Goal: Information Seeking & Learning: Learn about a topic

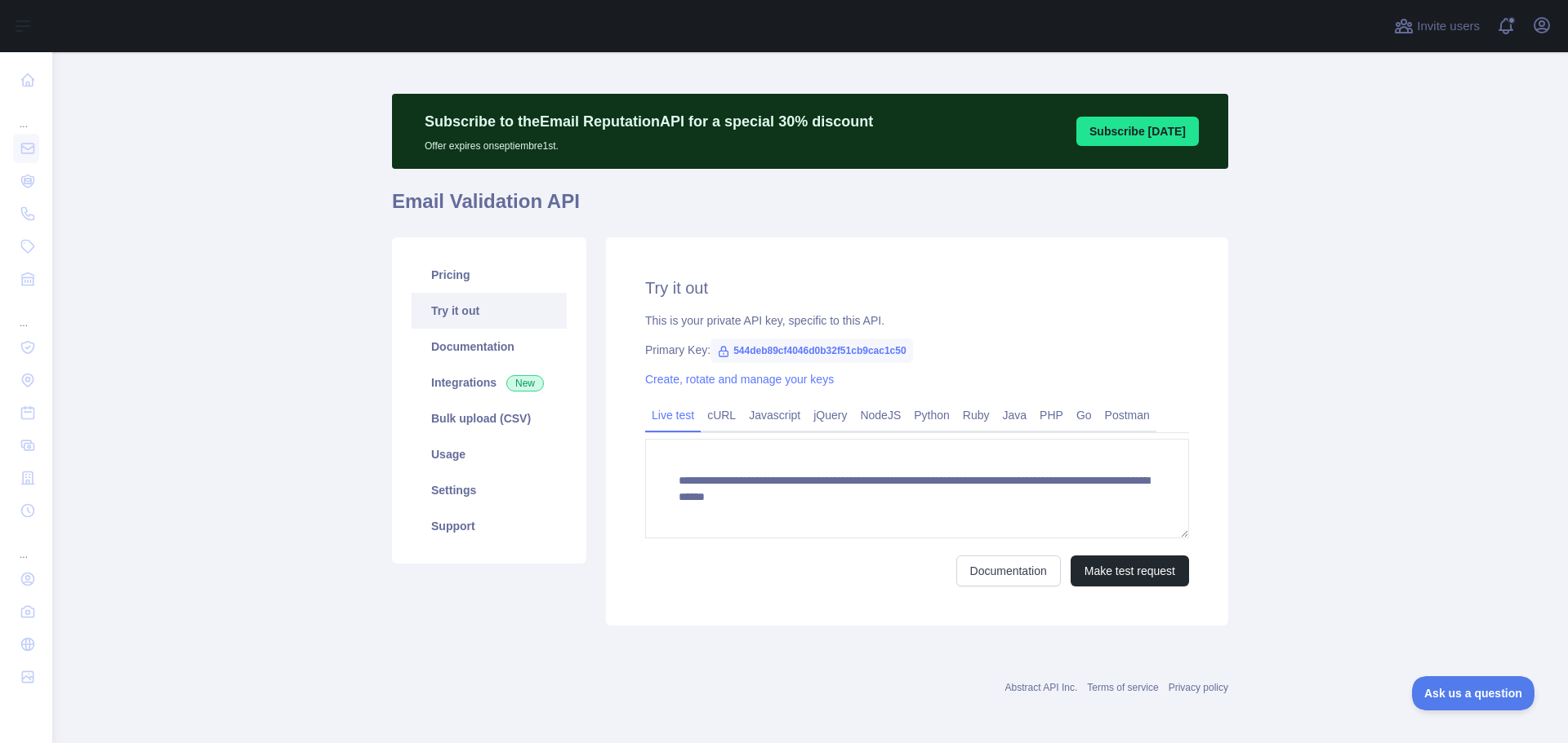
scroll to position [14, 0]
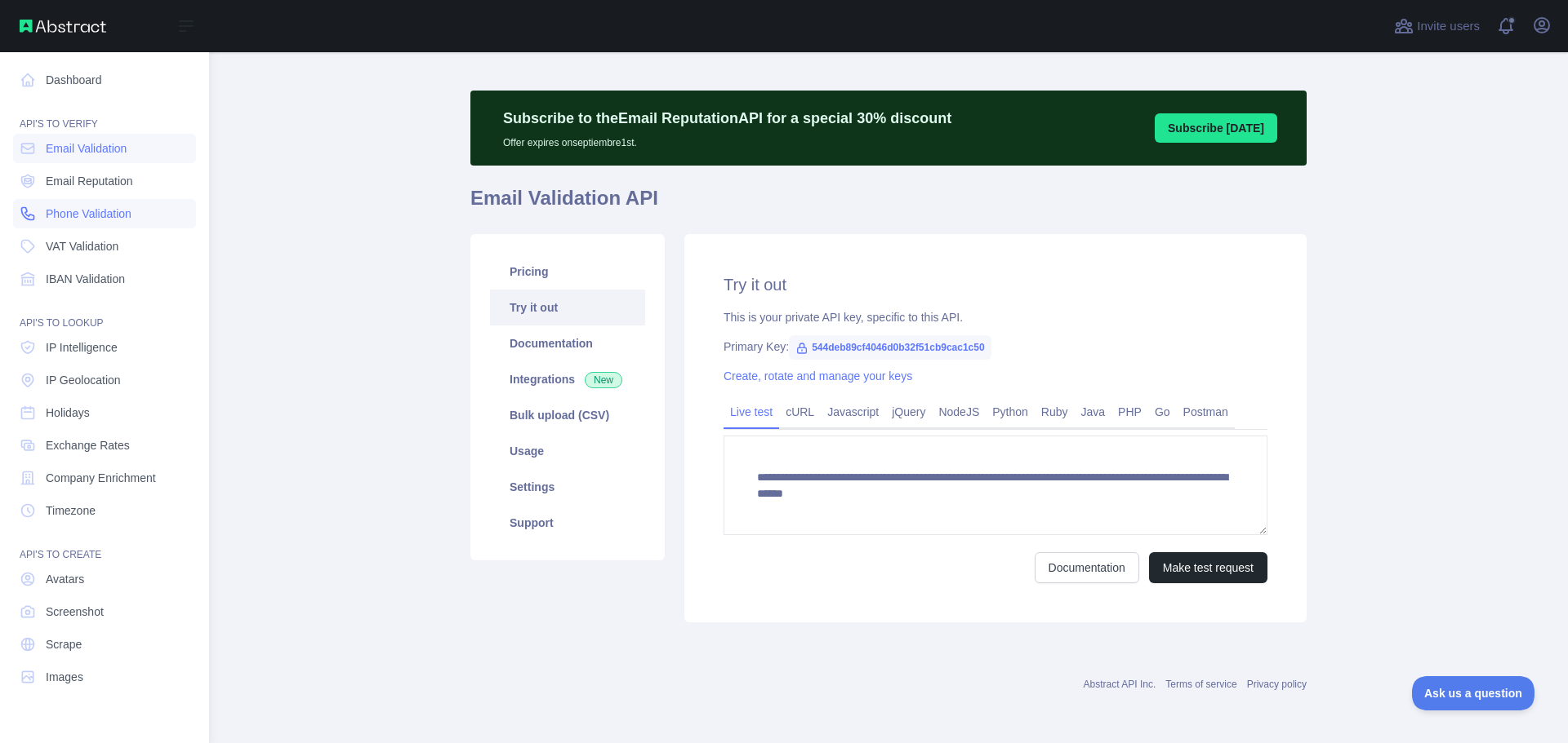
click at [71, 212] on span "Phone Validation" at bounding box center [89, 213] width 86 height 17
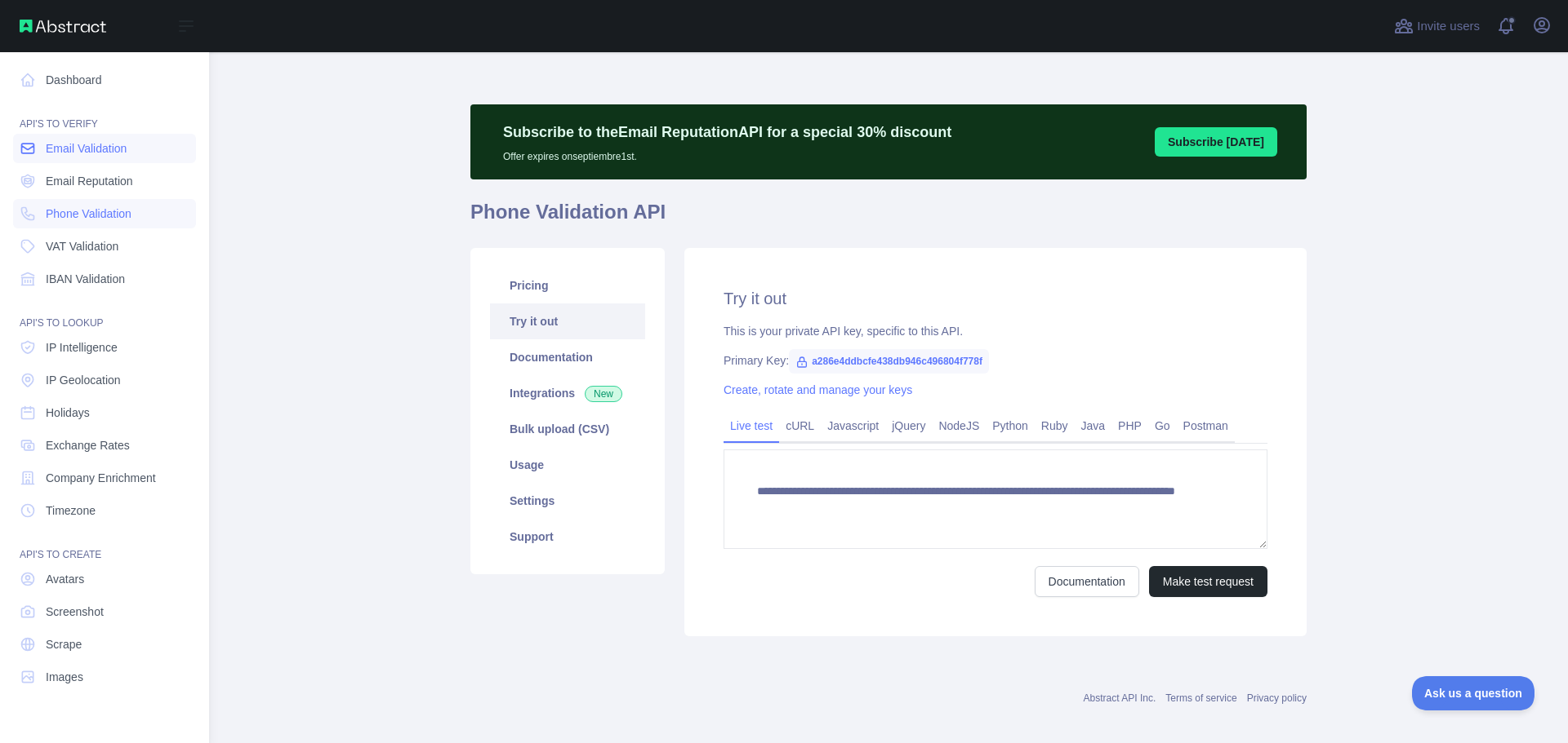
click at [80, 146] on span "Email Validation" at bounding box center [86, 149] width 81 height 17
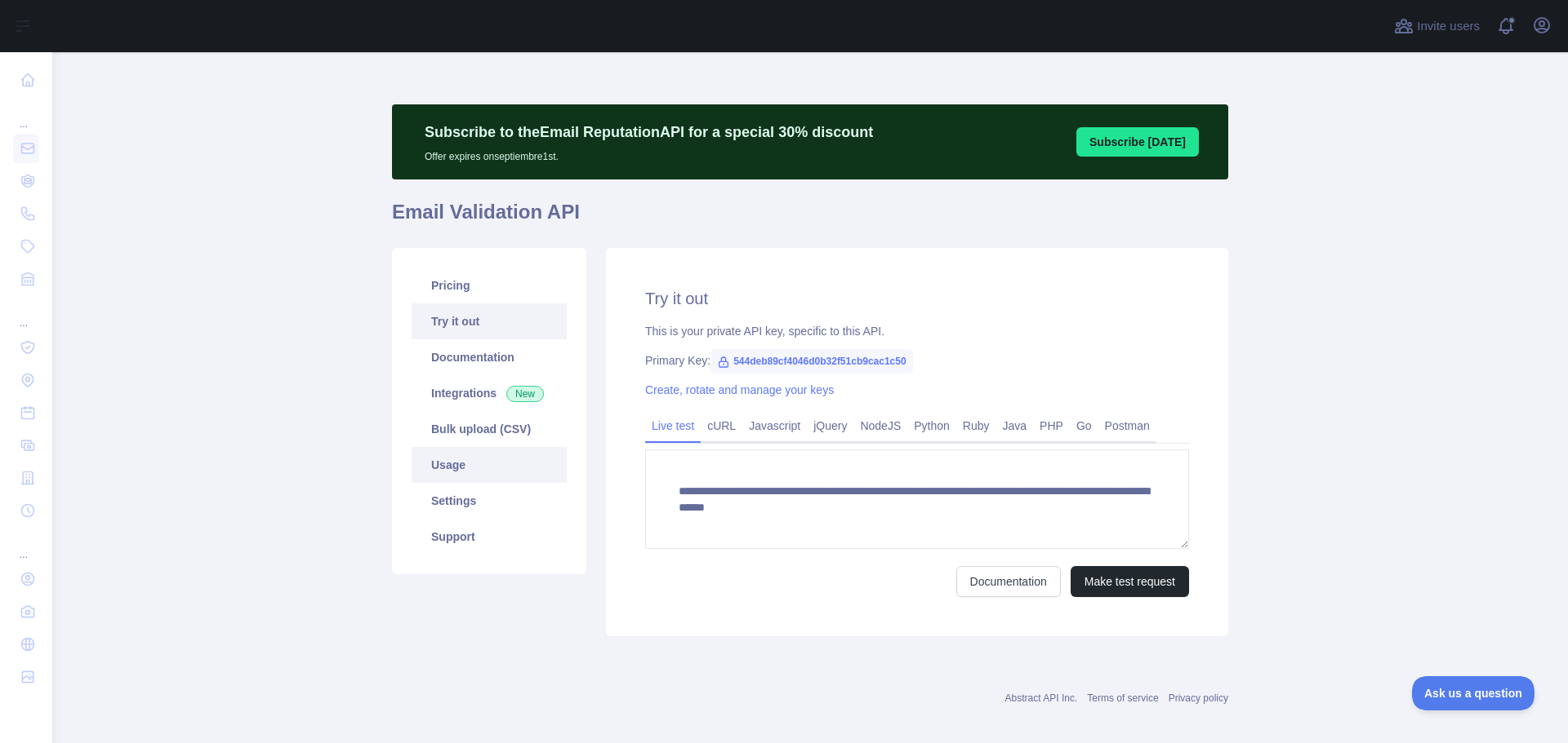
click at [437, 457] on link "Usage" at bounding box center [489, 464] width 156 height 36
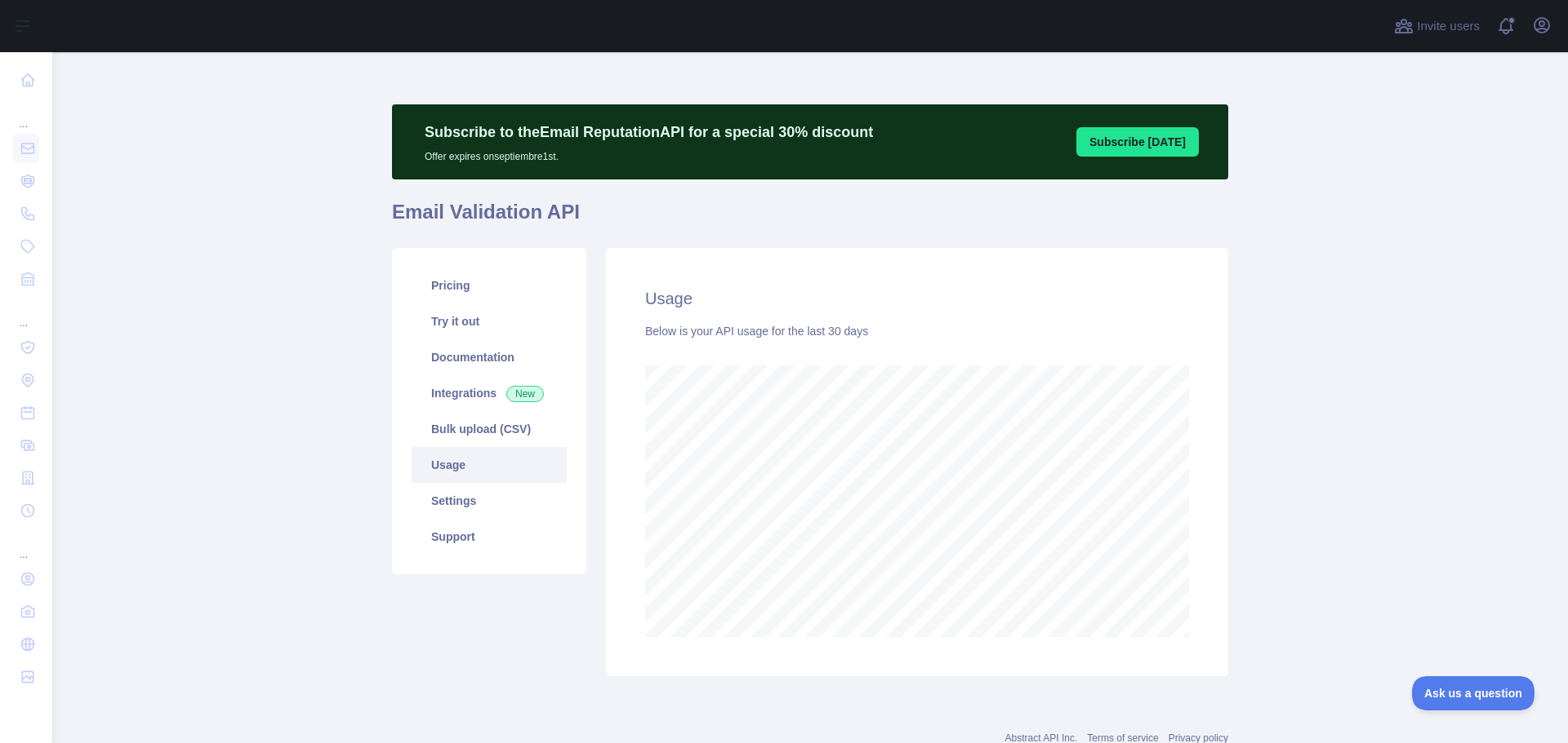
scroll to position [691, 1503]
click at [472, 497] on link "Settings" at bounding box center [489, 501] width 156 height 36
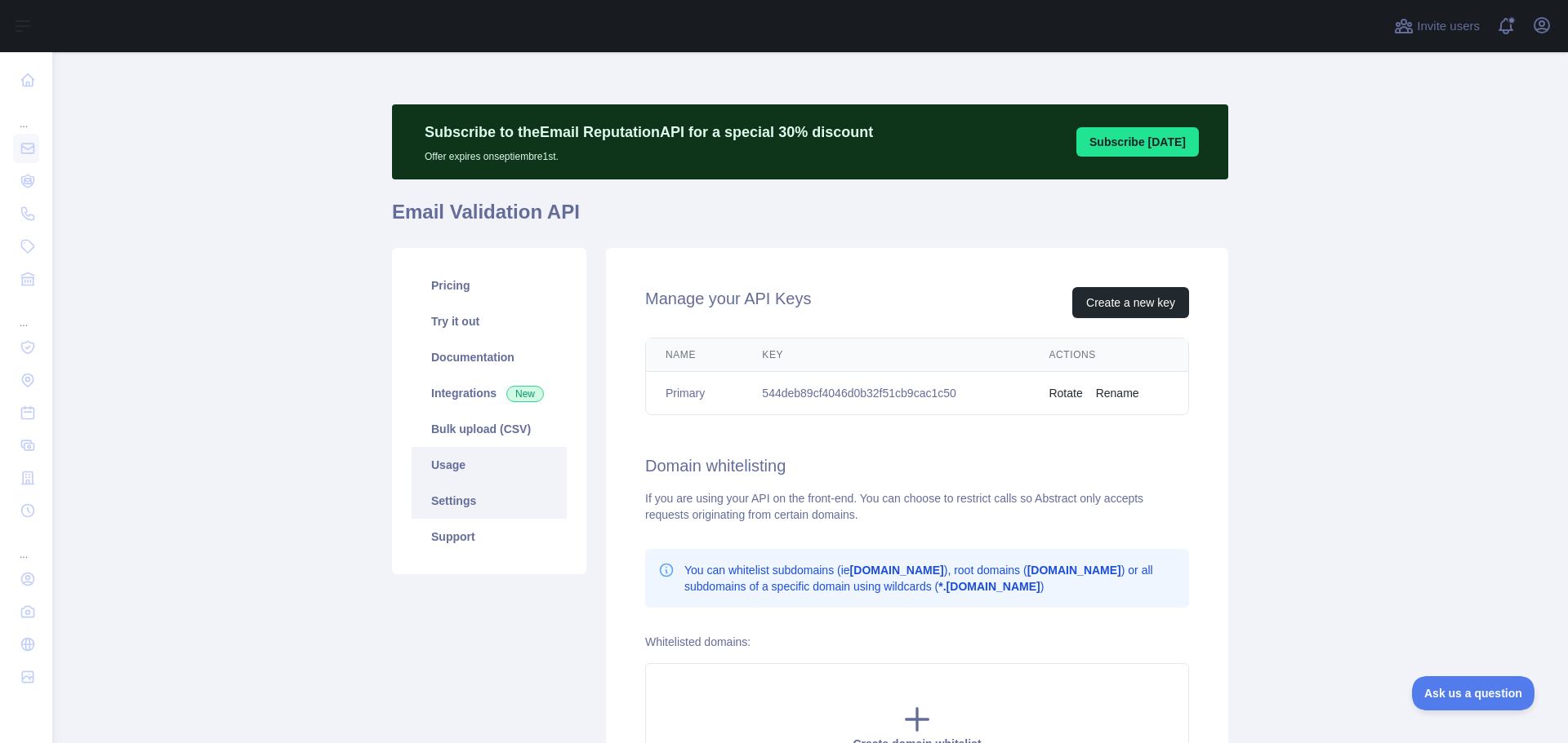
click at [462, 477] on link "Usage" at bounding box center [489, 464] width 156 height 36
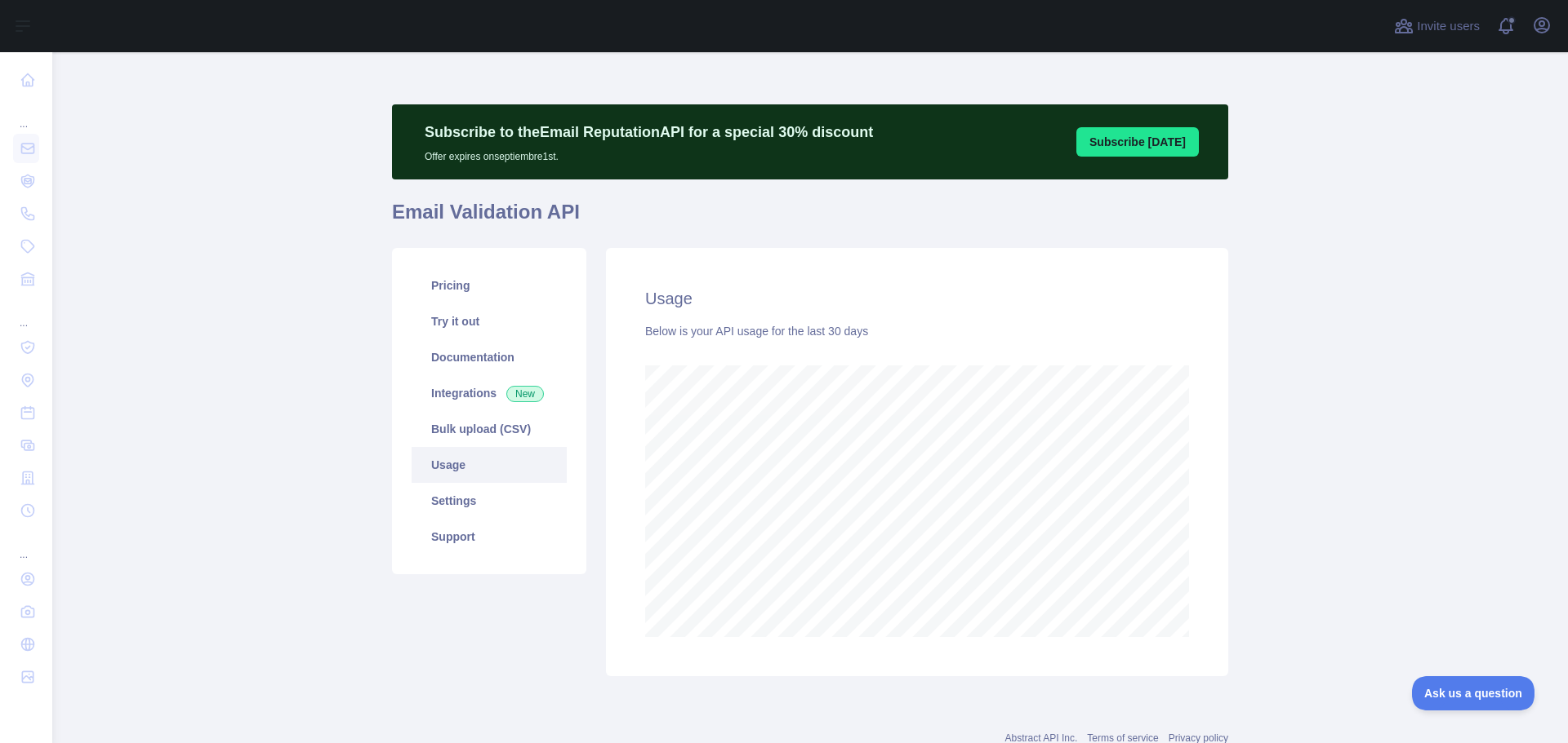
scroll to position [691, 1503]
click at [467, 392] on link "Integrations New" at bounding box center [489, 393] width 156 height 36
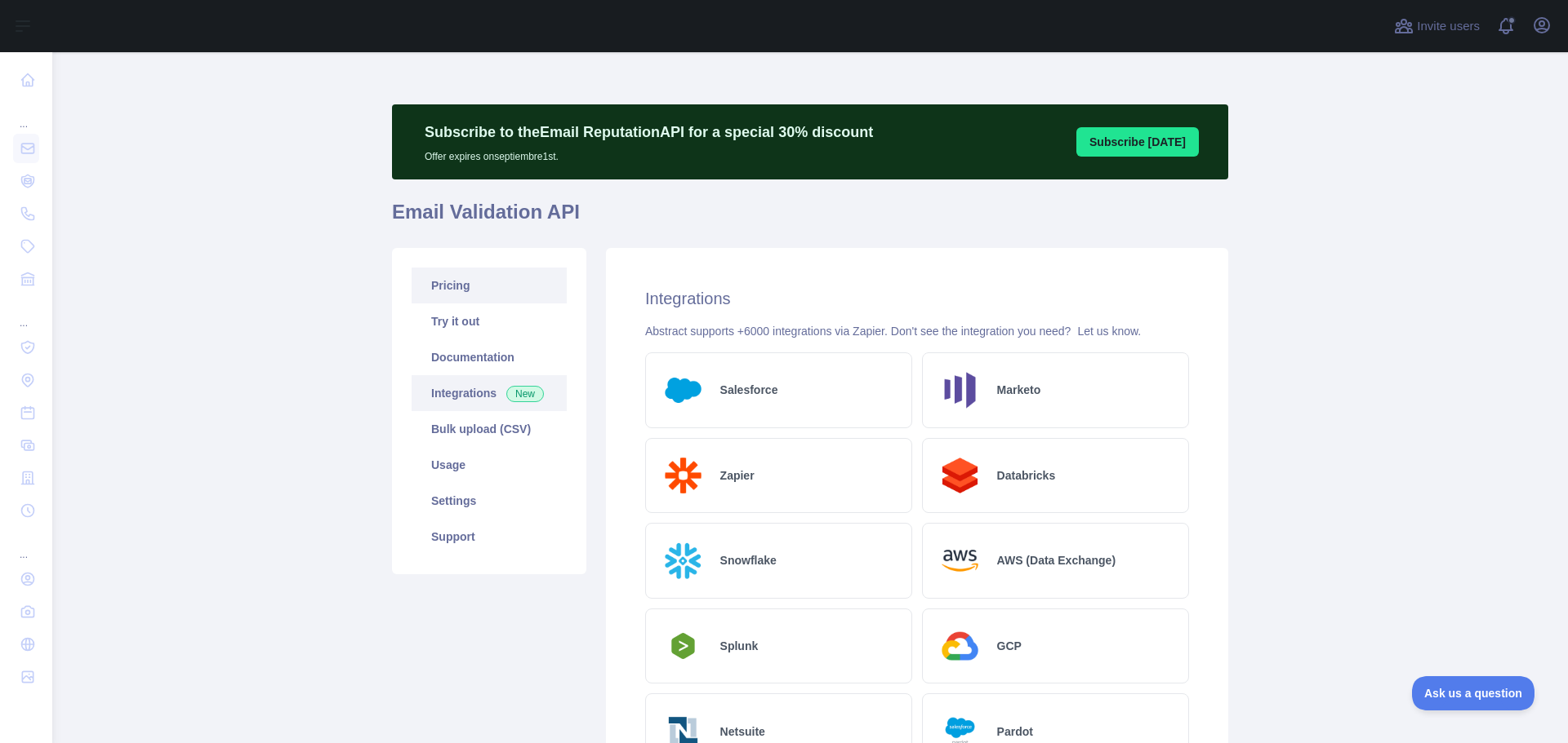
click at [453, 288] on link "Pricing" at bounding box center [489, 285] width 156 height 36
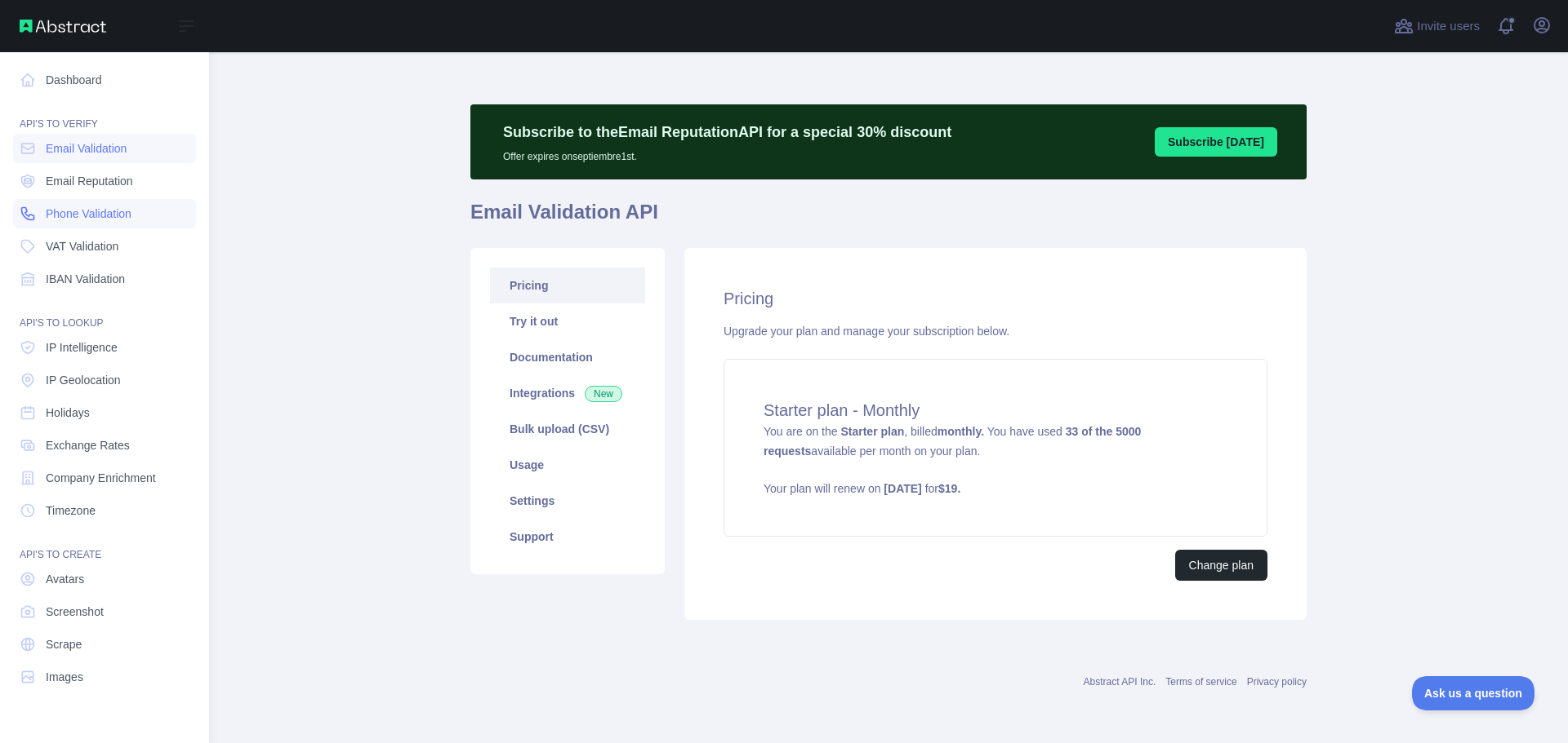
click at [27, 215] on icon at bounding box center [28, 214] width 13 height 13
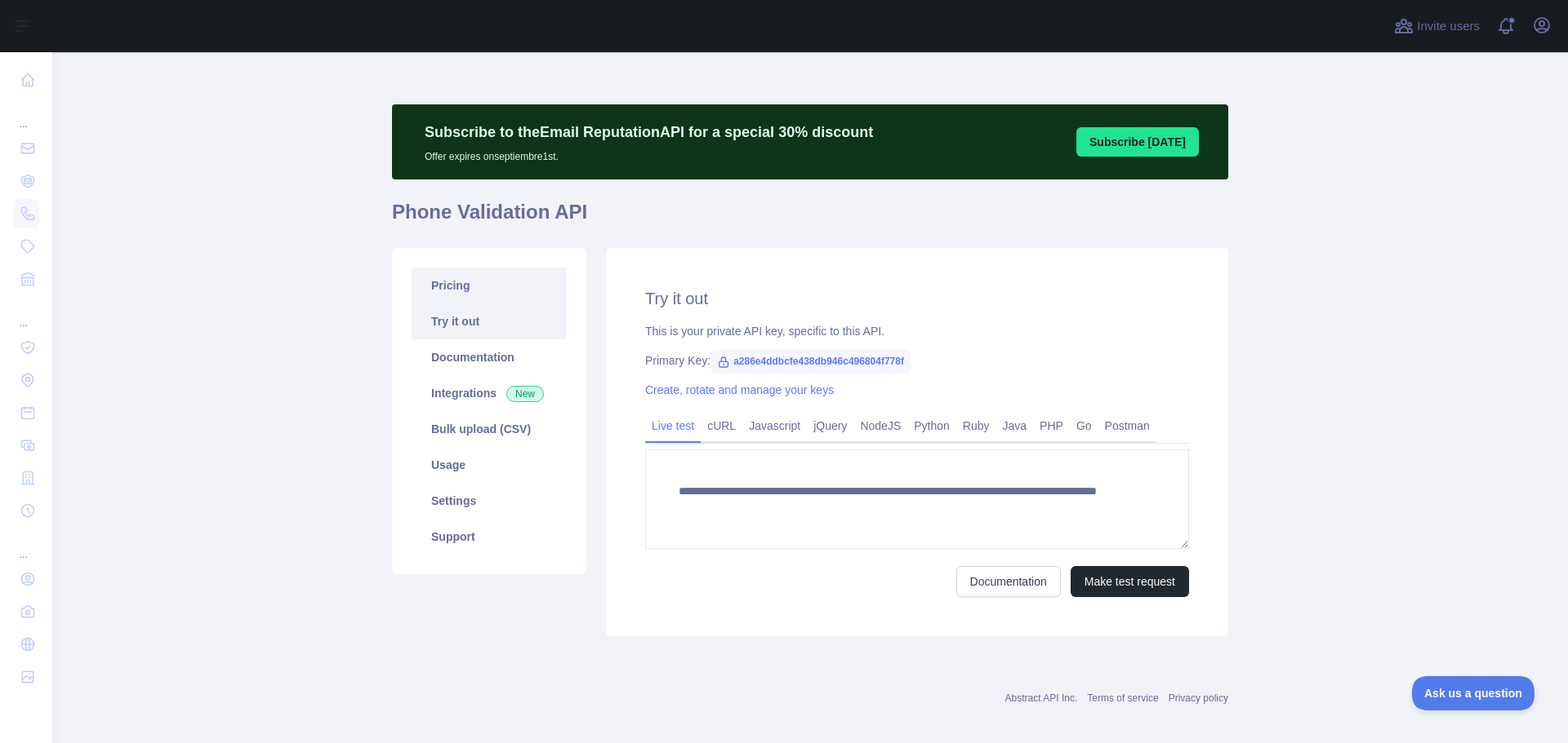
click at [456, 279] on link "Pricing" at bounding box center [489, 285] width 156 height 36
